Goal: Information Seeking & Learning: Learn about a topic

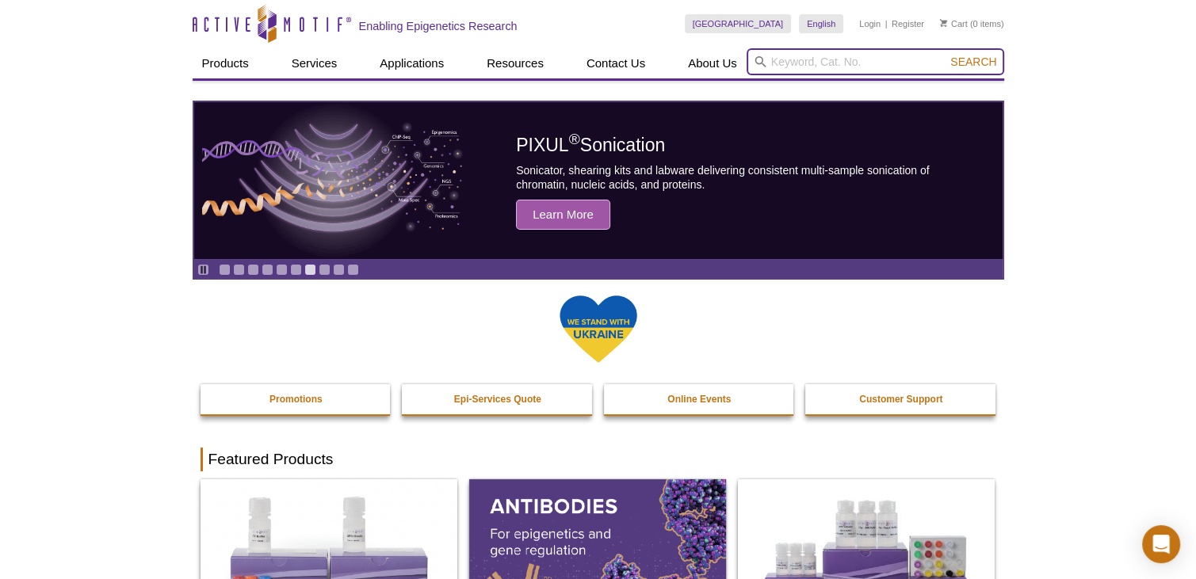
click at [856, 67] on input "search" at bounding box center [876, 61] width 258 height 27
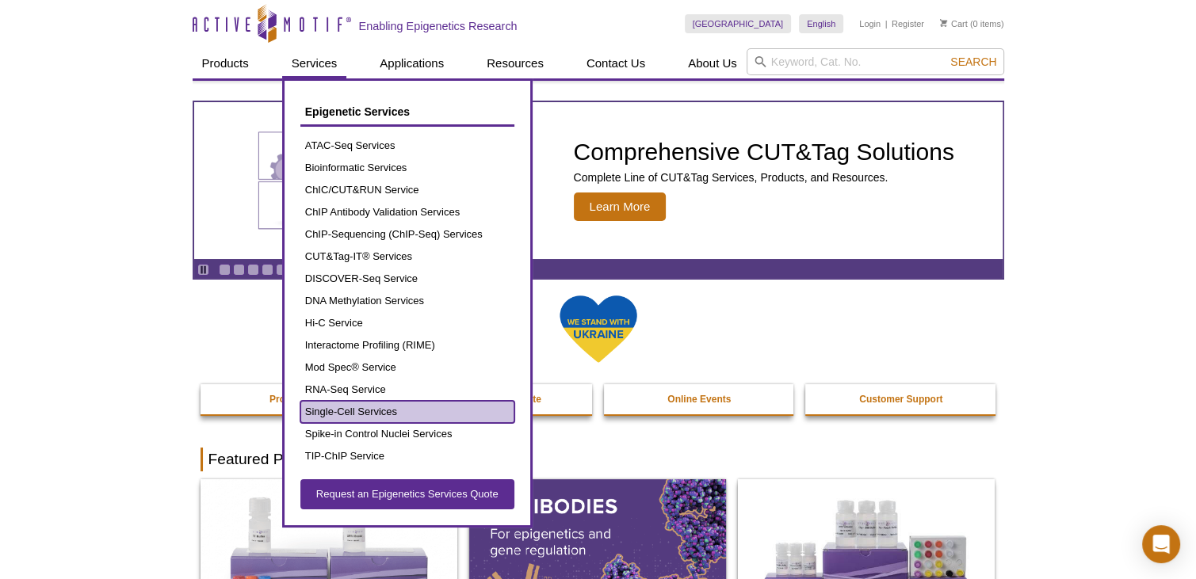
click at [356, 411] on link "Single-Cell Services" at bounding box center [407, 412] width 214 height 22
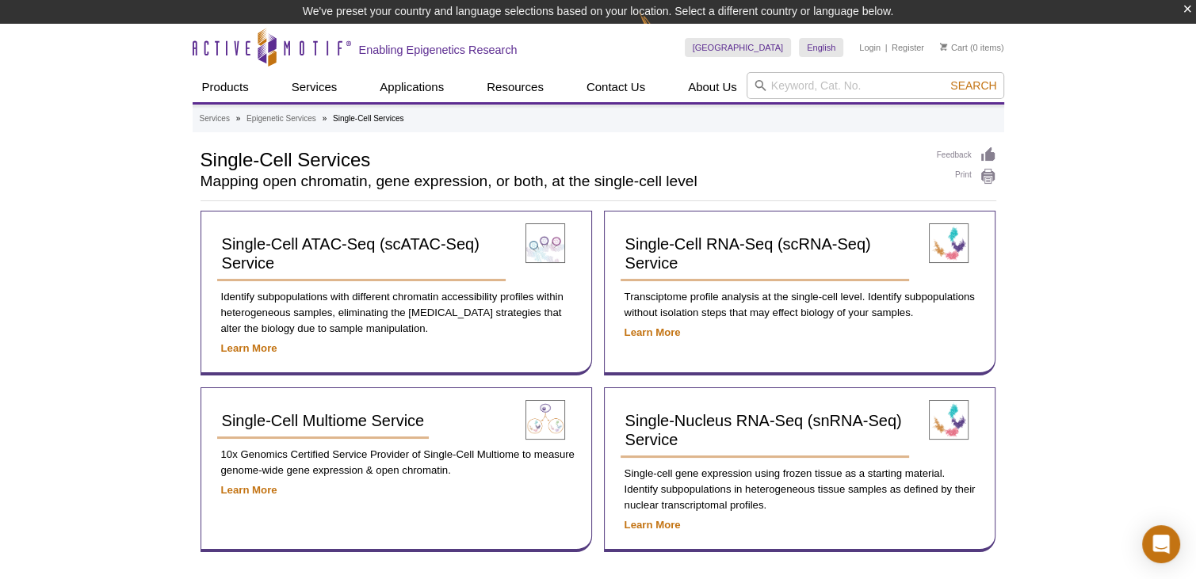
scroll to position [132, 0]
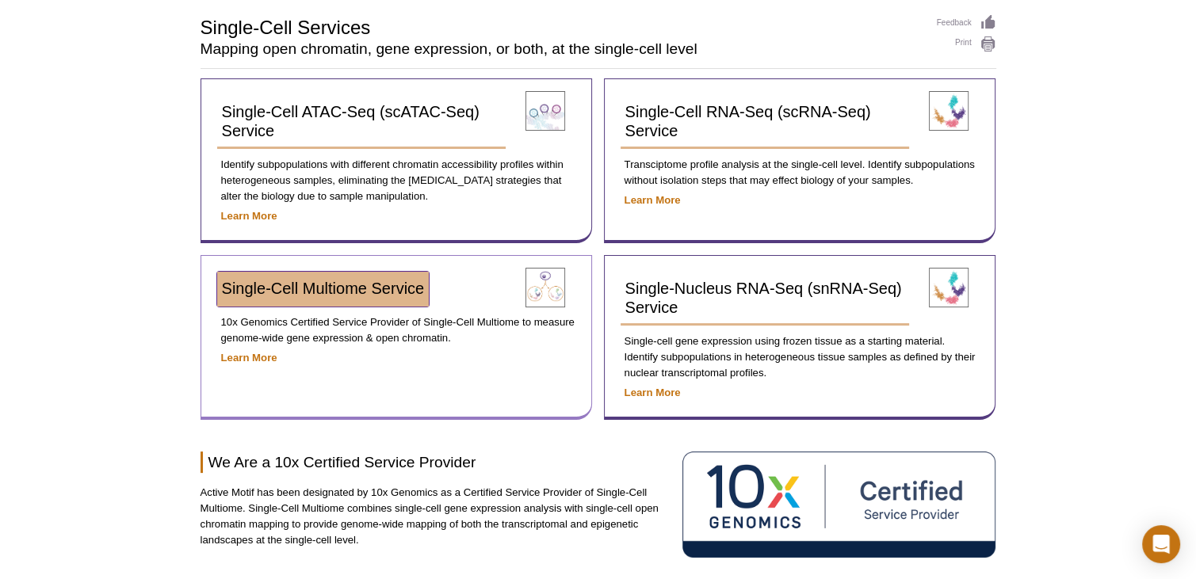
click at [321, 285] on span "Single-Cell Multiome Service​" at bounding box center [323, 288] width 203 height 17
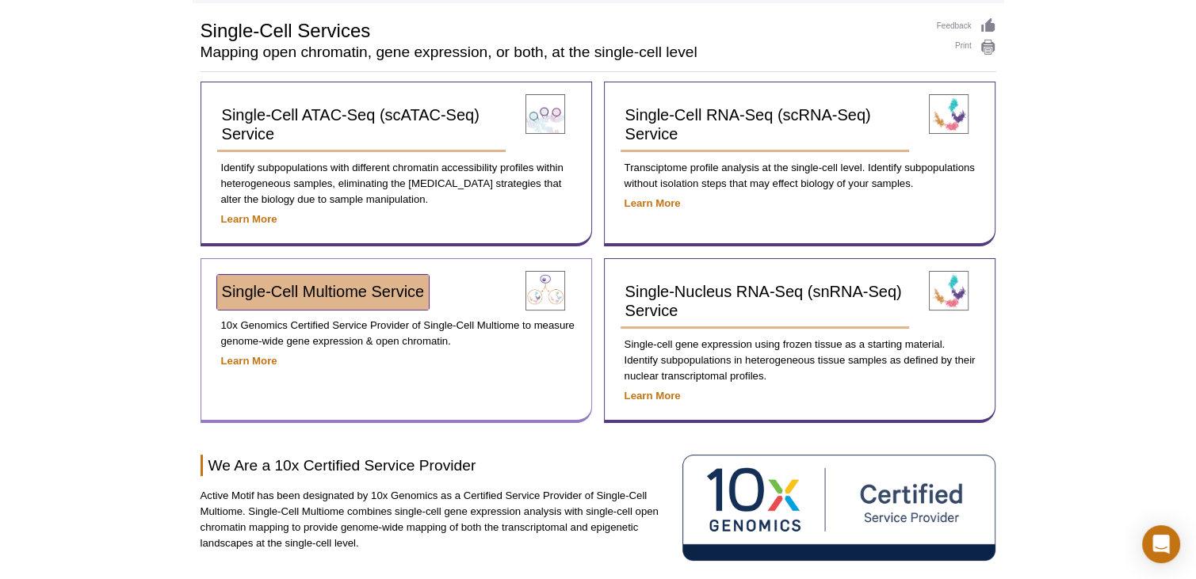
scroll to position [109, 0]
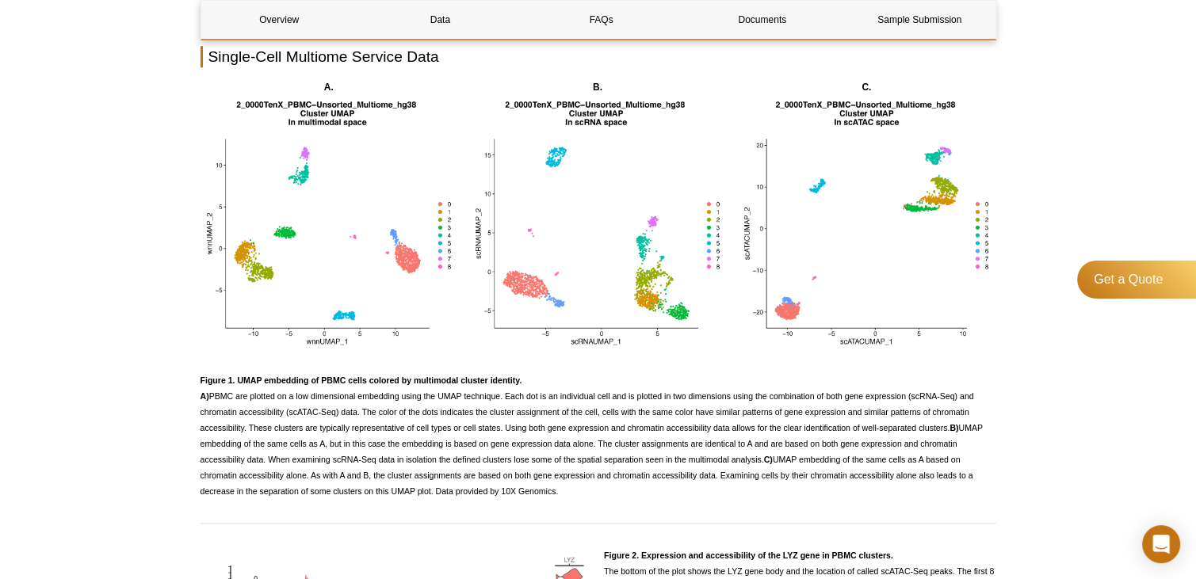
scroll to position [1056, 0]
